Goal: Check status: Check status

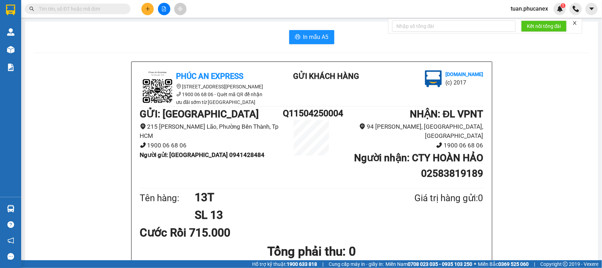
click at [167, 11] on button at bounding box center [164, 9] width 12 height 12
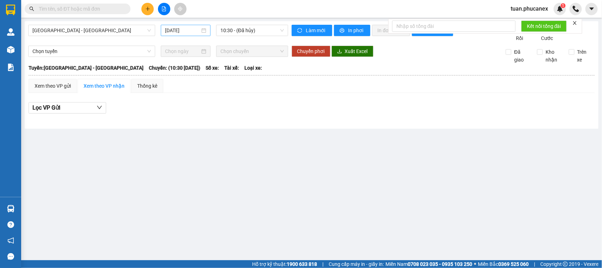
click at [196, 32] on input "[DATE]" at bounding box center [182, 30] width 35 height 8
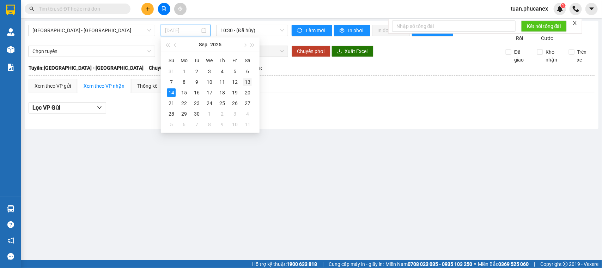
click at [250, 82] on div "13" at bounding box center [248, 82] width 8 height 8
type input "[DATE]"
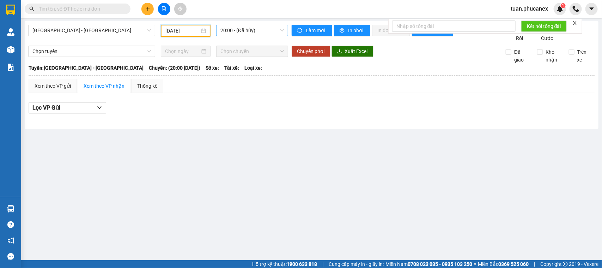
click at [255, 30] on span "20:00 - (Đã hủy)" at bounding box center [252, 30] width 63 height 11
drag, startPoint x: 73, startPoint y: 20, endPoint x: 75, endPoint y: 30, distance: 10.2
click at [73, 22] on main "[GEOGRAPHIC_DATA] - [GEOGRAPHIC_DATA] [DATE] 20:00 - ([GEOGRAPHIC_DATA]) Làm mớ…" at bounding box center [301, 130] width 602 height 260
drag, startPoint x: 76, startPoint y: 32, endPoint x: 78, endPoint y: 36, distance: 4.6
click at [76, 34] on span "[GEOGRAPHIC_DATA] - [GEOGRAPHIC_DATA]" at bounding box center [91, 30] width 119 height 11
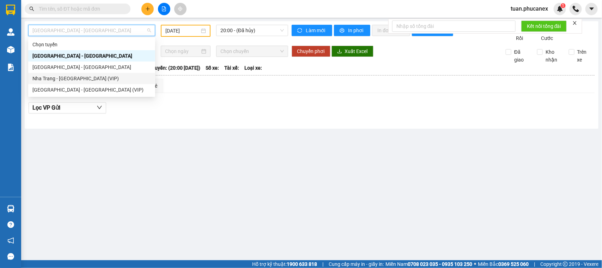
drag, startPoint x: 81, startPoint y: 59, endPoint x: 82, endPoint y: 77, distance: 17.6
click at [82, 77] on div "Chọn tuyến [GEOGRAPHIC_DATA] - [GEOGRAPHIC_DATA] [GEOGRAPHIC_DATA] - [GEOGRAPHI…" at bounding box center [91, 67] width 127 height 56
click at [85, 80] on div "Nha Trang - [GEOGRAPHIC_DATA] (VIP)" at bounding box center [91, 78] width 119 height 8
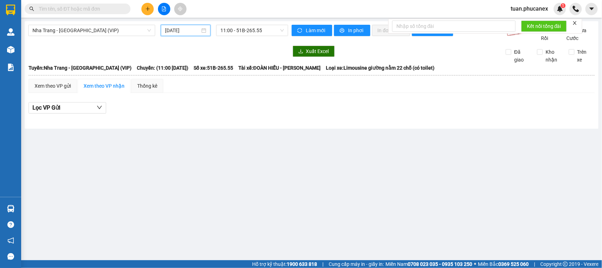
drag, startPoint x: 185, startPoint y: 30, endPoint x: 237, endPoint y: 92, distance: 81.2
click at [185, 31] on input "[DATE]" at bounding box center [182, 30] width 35 height 8
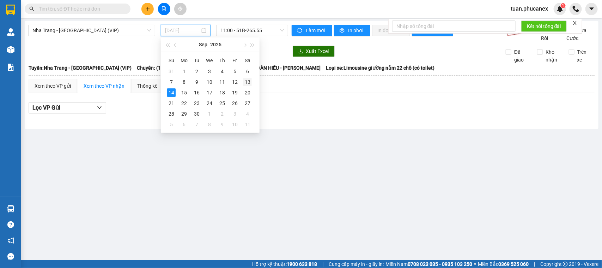
click at [245, 82] on div "13" at bounding box center [248, 82] width 8 height 8
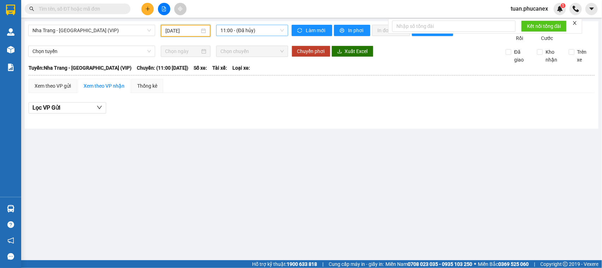
click at [265, 29] on span "11:00 - (Đã hủy)" at bounding box center [252, 30] width 63 height 11
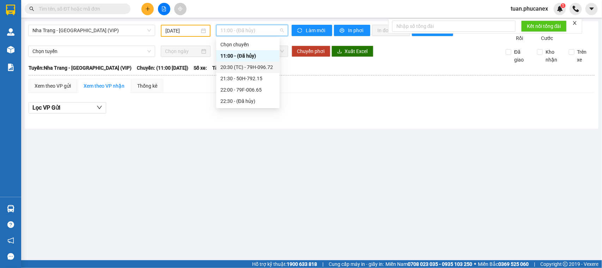
click at [255, 66] on div "20:30 (TC) - 79H-096.72" at bounding box center [248, 67] width 55 height 8
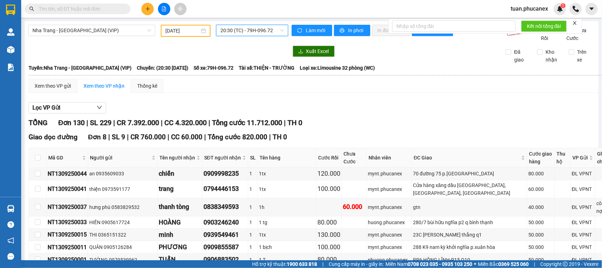
click at [166, 30] on input "[DATE]" at bounding box center [183, 31] width 34 height 8
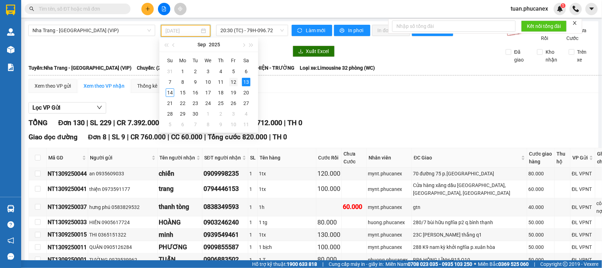
click at [234, 80] on div "12" at bounding box center [233, 82] width 8 height 8
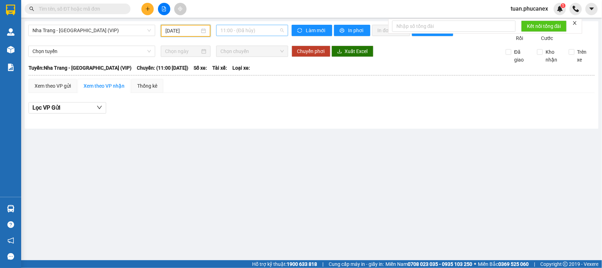
click at [275, 33] on span "11:00 - (Đã hủy)" at bounding box center [252, 30] width 63 height 11
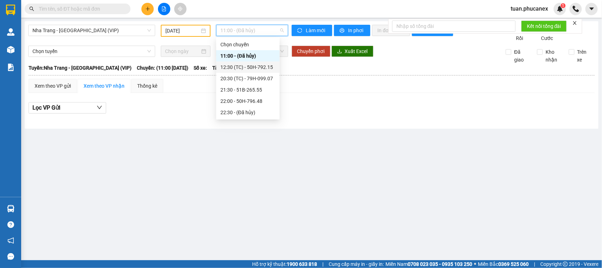
click at [242, 66] on div "12:30 (TC) - 50H-792.15" at bounding box center [248, 67] width 55 height 8
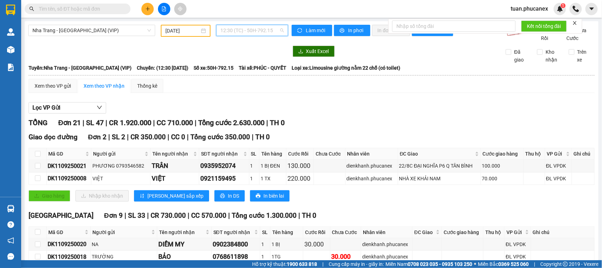
click at [252, 25] on div "12:30 (TC) - 50H-792.15" at bounding box center [252, 30] width 72 height 11
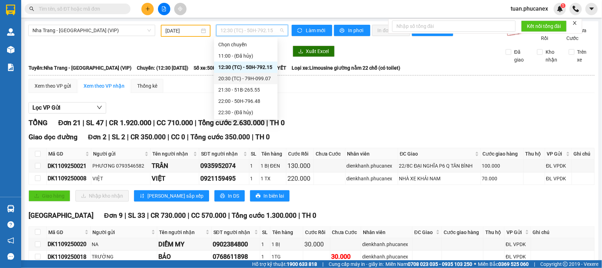
click at [241, 80] on div "20:30 (TC) - 79H-099.07" at bounding box center [245, 78] width 55 height 8
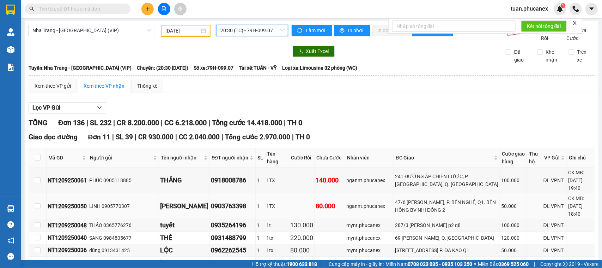
click at [500, 198] on td "50.000" at bounding box center [513, 206] width 27 height 26
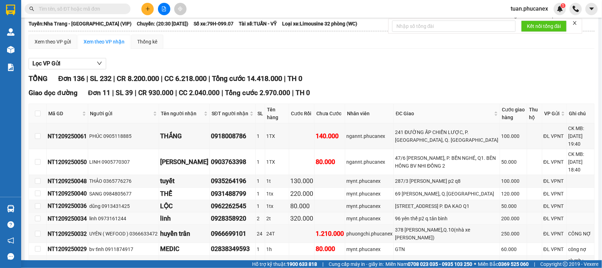
click at [501, 219] on div "200.000" at bounding box center [513, 218] width 25 height 8
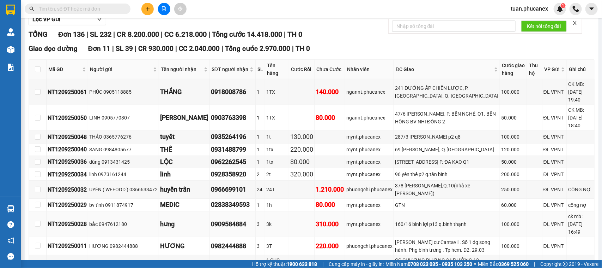
click at [505, 212] on td "100.000" at bounding box center [513, 224] width 27 height 26
click at [506, 220] on div "100.000" at bounding box center [513, 224] width 25 height 8
click at [500, 223] on td "100.000" at bounding box center [513, 224] width 27 height 26
click at [501, 242] on div "100.000" at bounding box center [513, 246] width 25 height 8
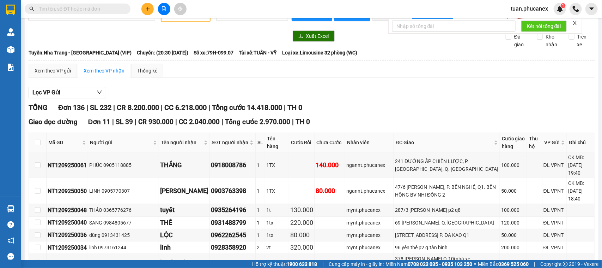
scroll to position [0, 0]
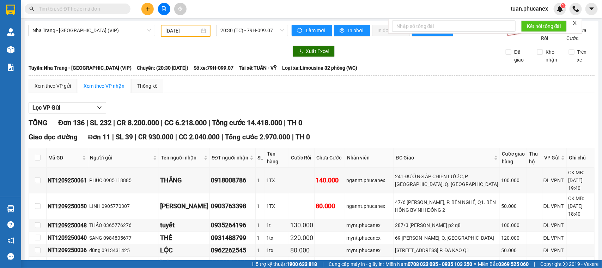
click at [172, 30] on input "[DATE]" at bounding box center [183, 31] width 34 height 8
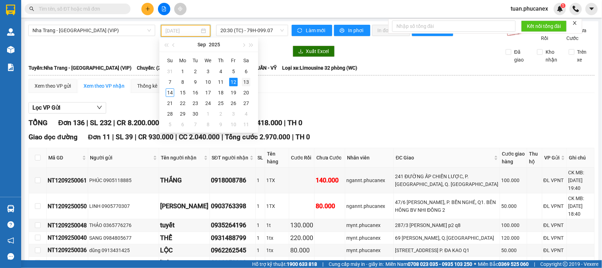
click at [244, 81] on div "13" at bounding box center [246, 82] width 8 height 8
type input "[DATE]"
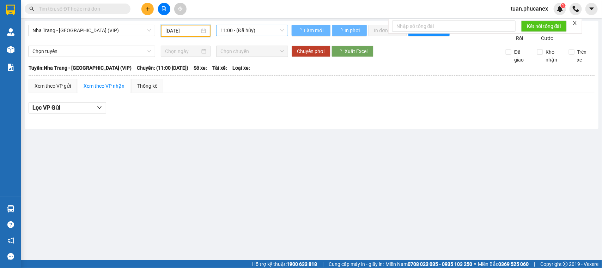
click at [251, 28] on span "11:00 - (Đã hủy)" at bounding box center [252, 30] width 63 height 11
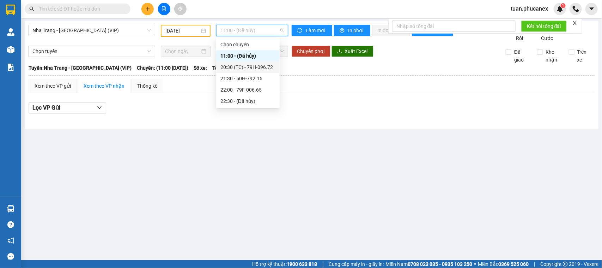
click at [244, 67] on div "20:30 (TC) - 79H-096.72" at bounding box center [248, 67] width 55 height 8
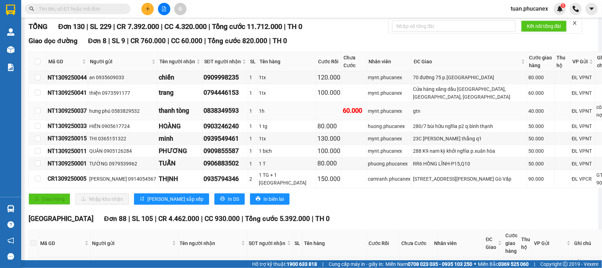
scroll to position [176, 0]
